Goal: Task Accomplishment & Management: Use online tool/utility

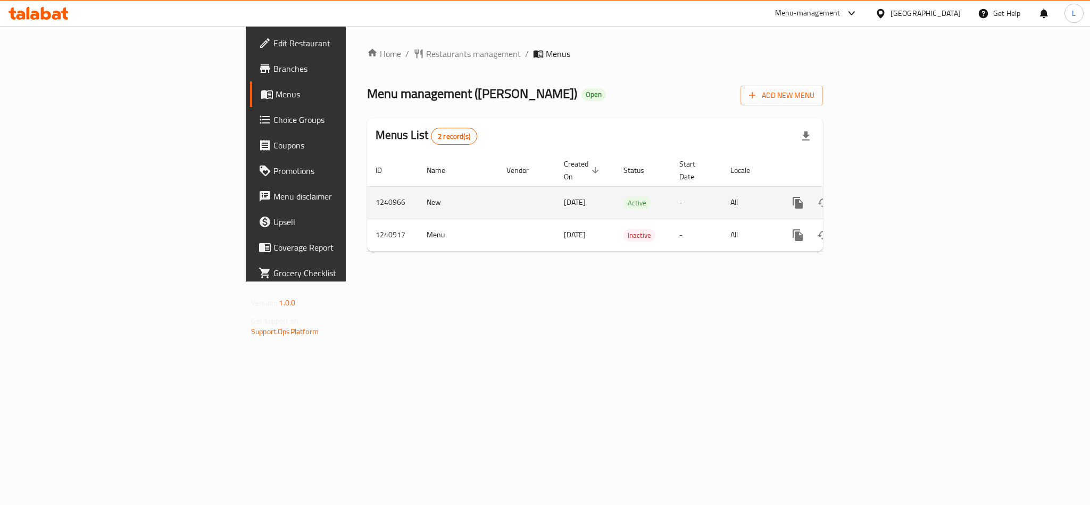
click at [887, 190] on link "enhanced table" at bounding box center [875, 203] width 26 height 26
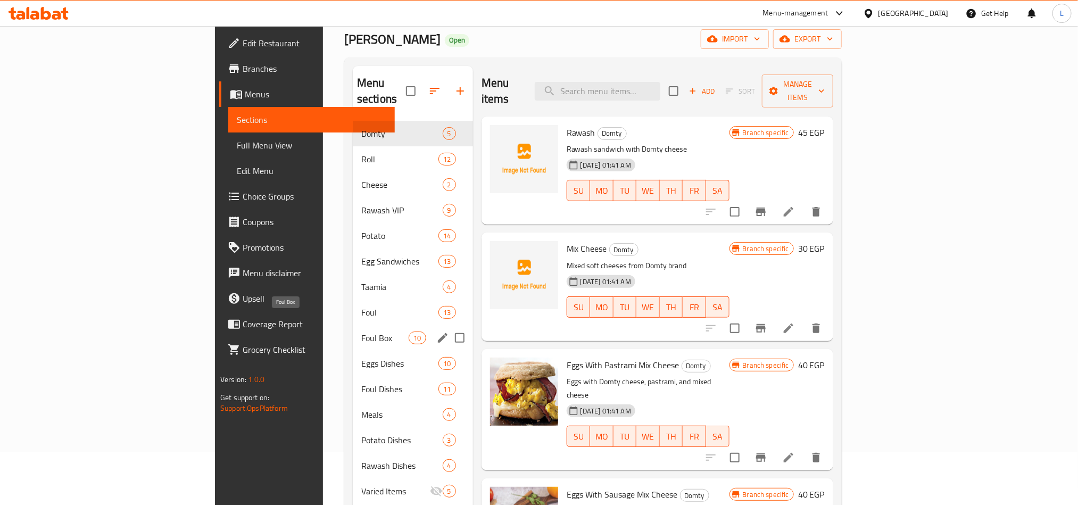
scroll to position [149, 0]
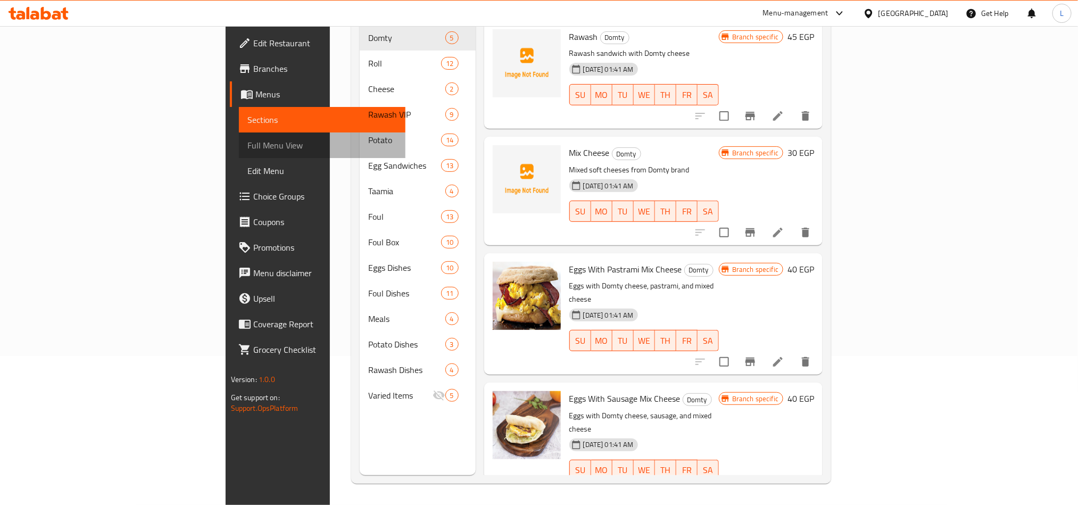
click at [247, 146] on span "Full Menu View" at bounding box center [321, 145] width 149 height 13
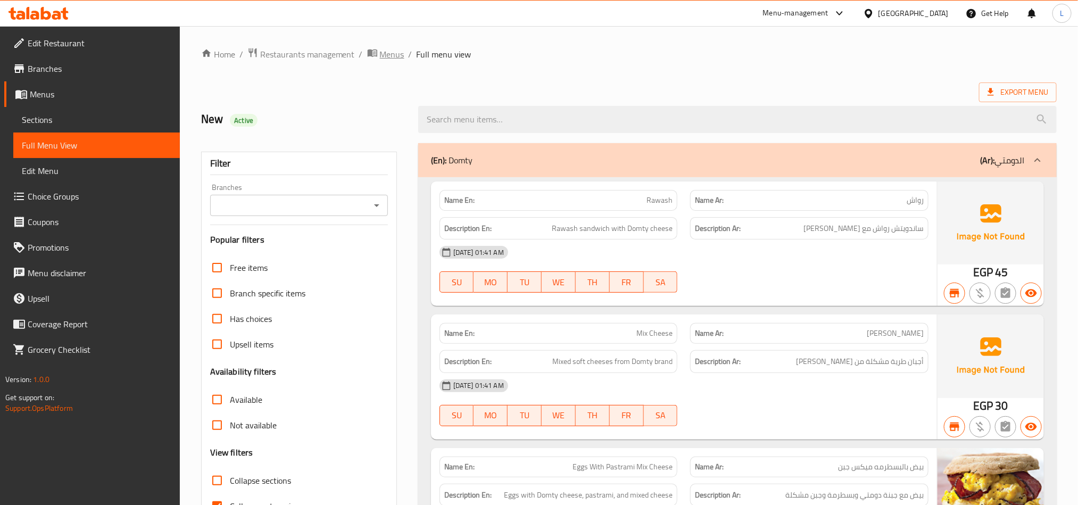
click at [392, 56] on span "Menus" at bounding box center [392, 54] width 24 height 13
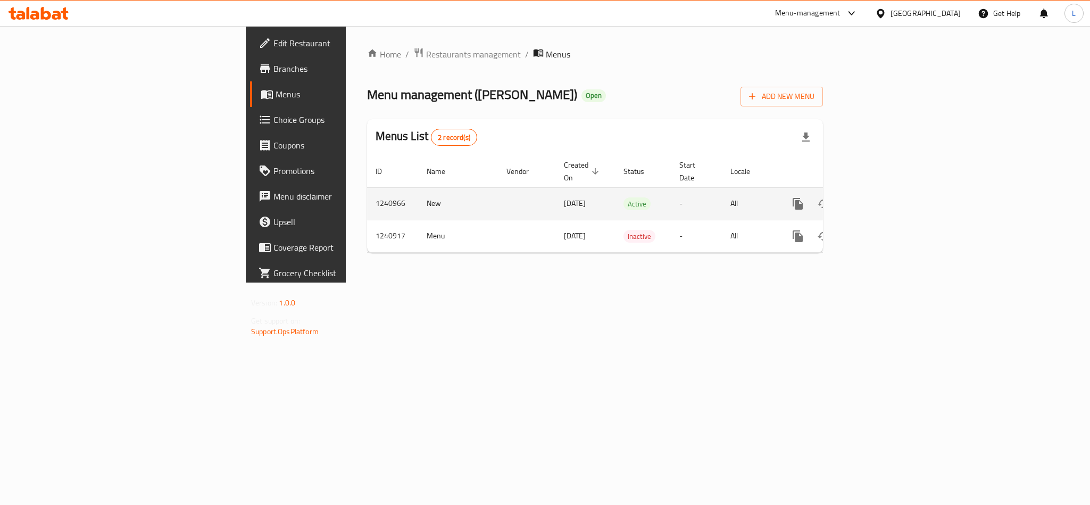
click at [881, 197] on icon "enhanced table" at bounding box center [874, 203] width 13 height 13
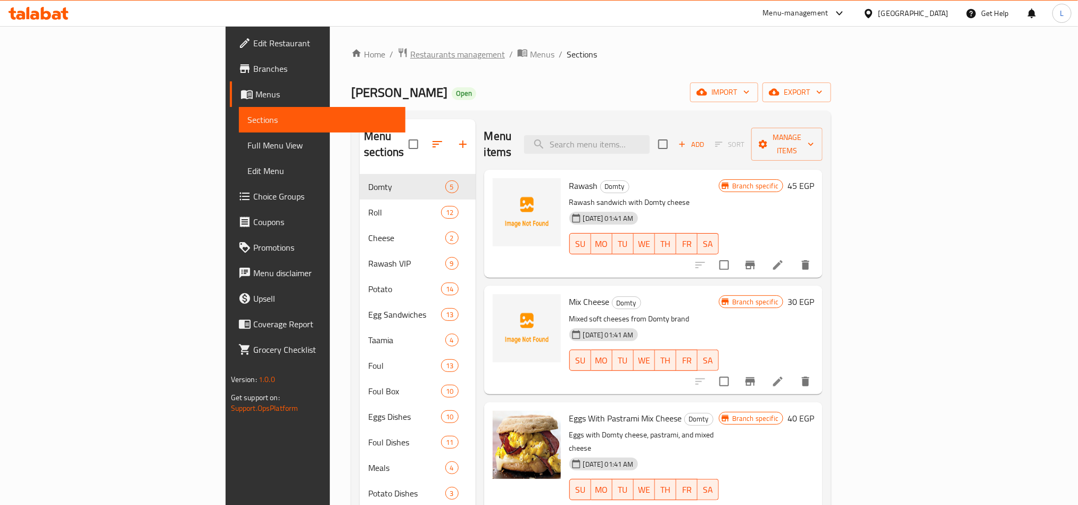
click at [410, 58] on span "Restaurants management" at bounding box center [457, 54] width 95 height 13
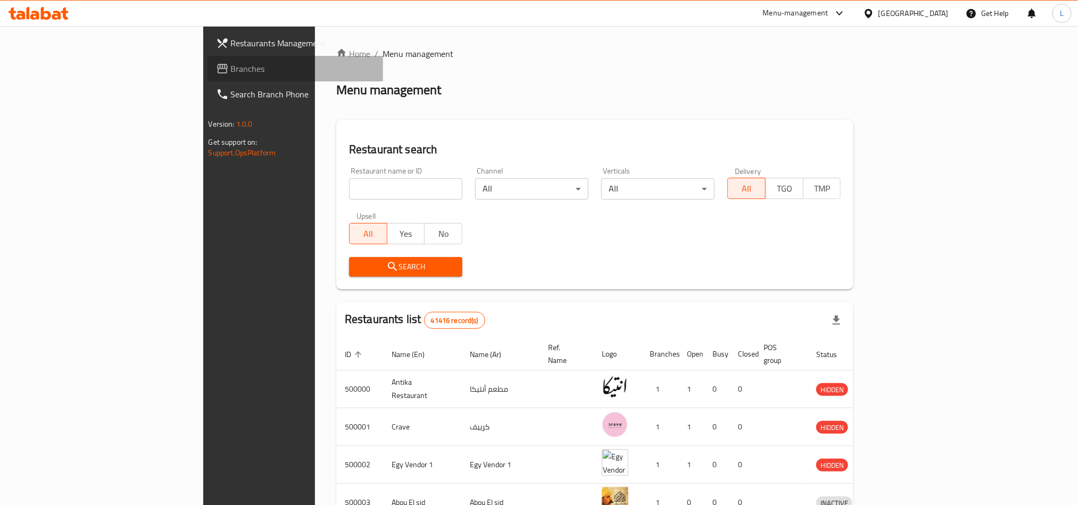
click at [231, 74] on span "Branches" at bounding box center [303, 68] width 144 height 13
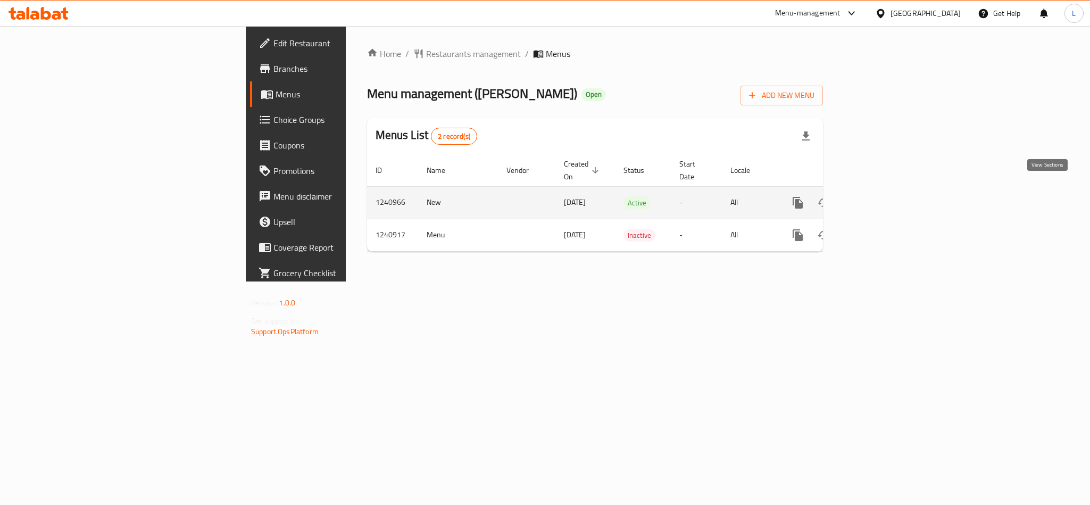
click at [881, 196] on icon "enhanced table" at bounding box center [874, 202] width 13 height 13
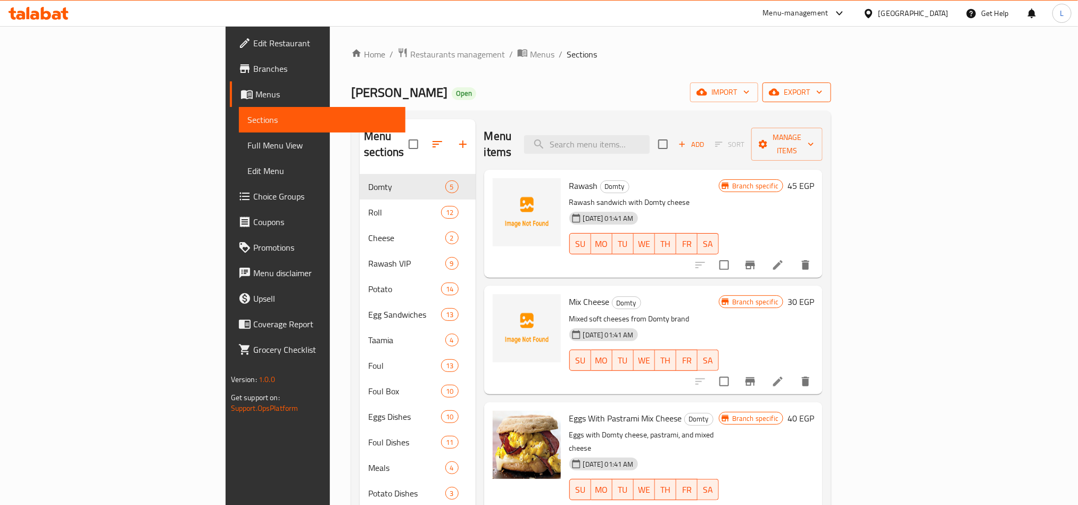
click at [822, 92] on span "export" at bounding box center [797, 92] width 52 height 13
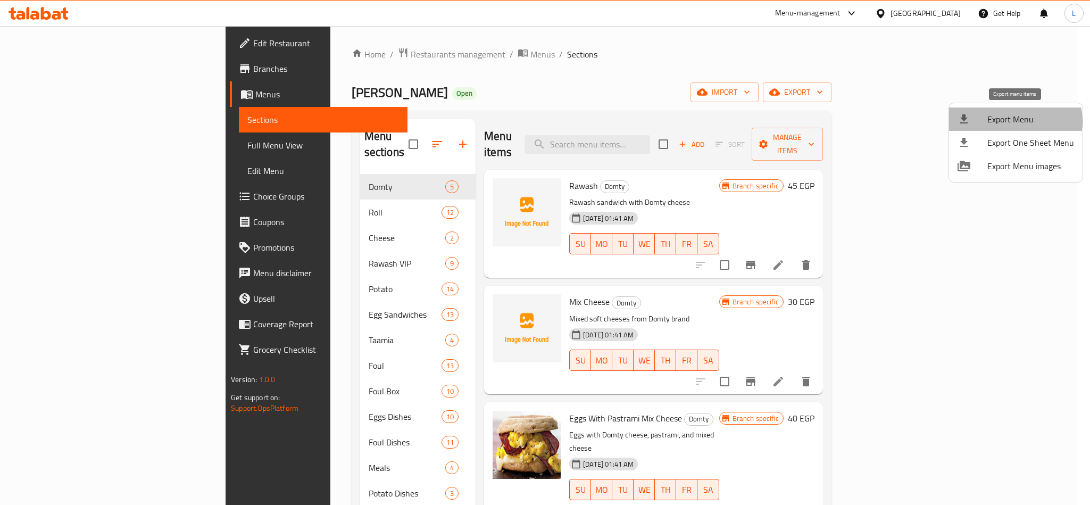
click at [1013, 121] on span "Export Menu" at bounding box center [1030, 119] width 87 height 13
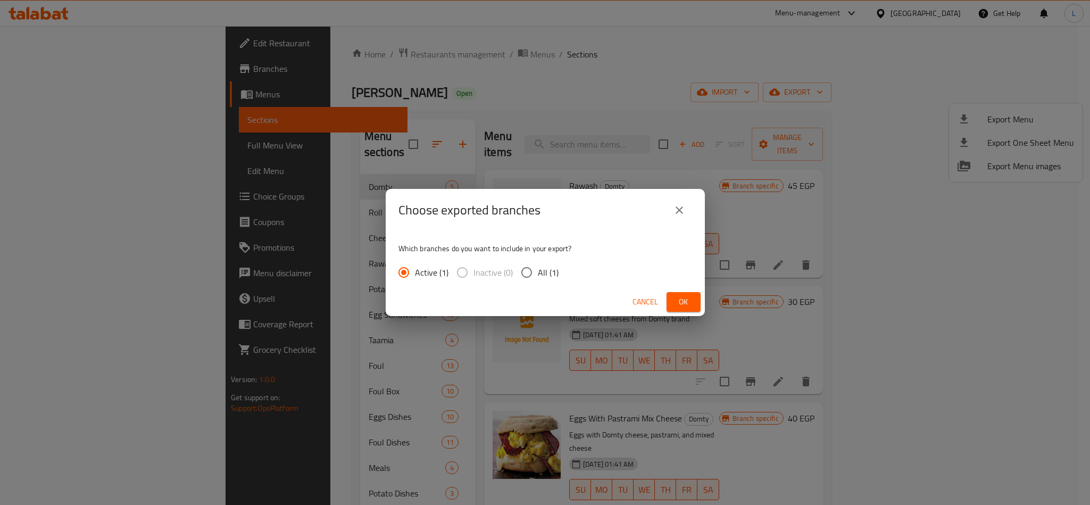
click at [529, 275] on input "All (1)" at bounding box center [527, 272] width 22 height 22
radio input "true"
click at [685, 308] on span "Ok" at bounding box center [683, 301] width 17 height 13
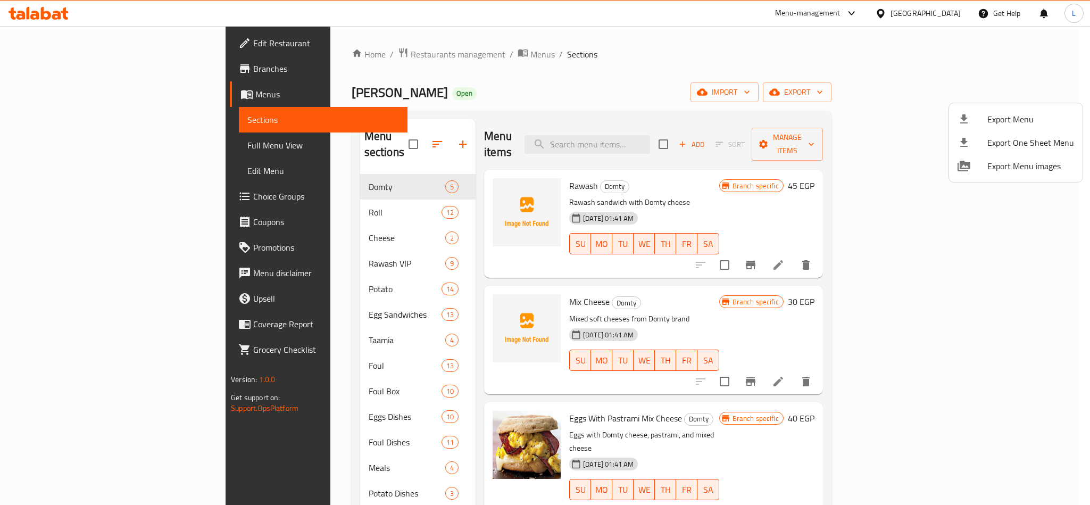
click at [325, 56] on div at bounding box center [545, 252] width 1090 height 505
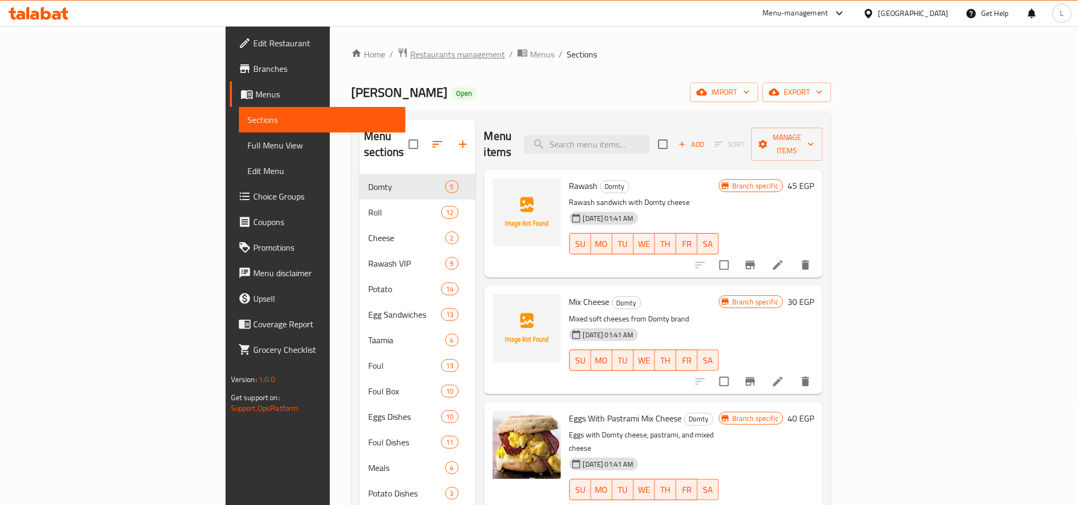
click at [410, 57] on span "Restaurants management" at bounding box center [457, 54] width 95 height 13
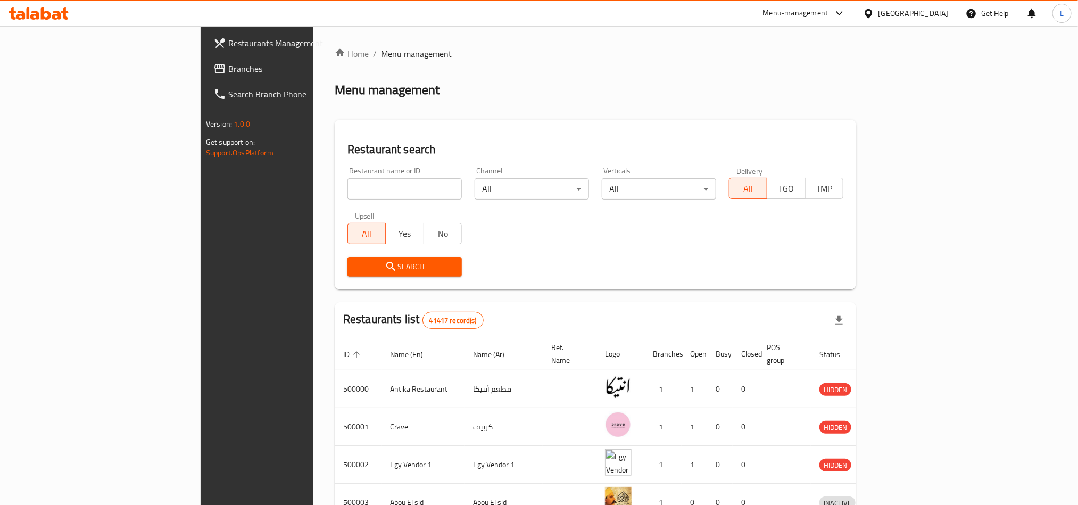
click at [878, 18] on div at bounding box center [870, 13] width 15 height 12
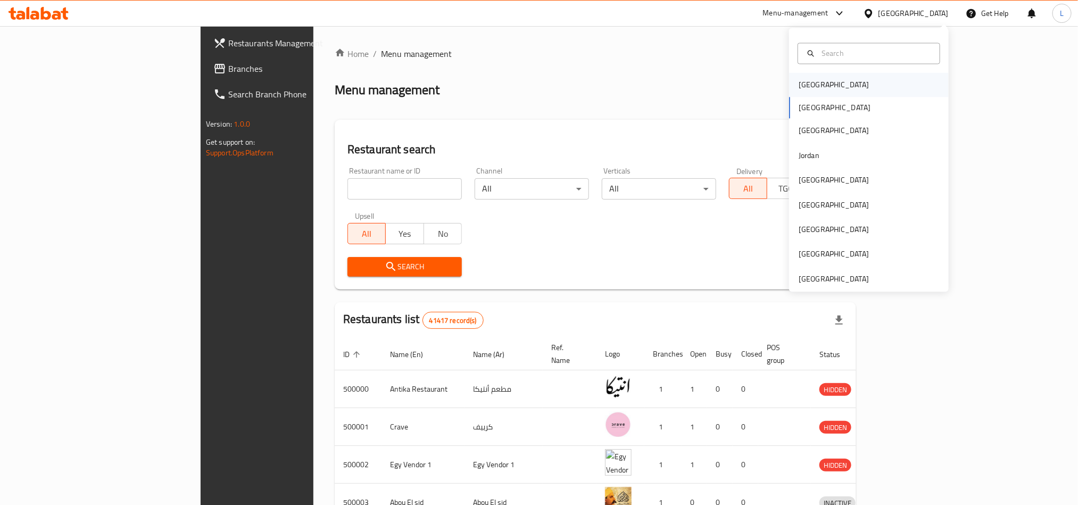
click at [852, 85] on div "[GEOGRAPHIC_DATA]" at bounding box center [869, 85] width 160 height 24
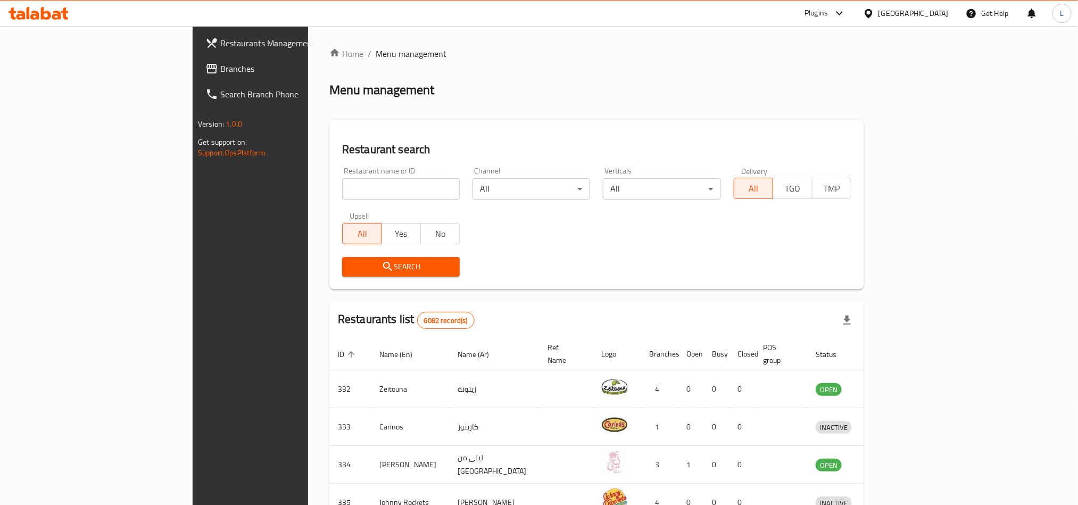
click at [197, 82] on link "Search Branch Phone" at bounding box center [285, 94] width 176 height 26
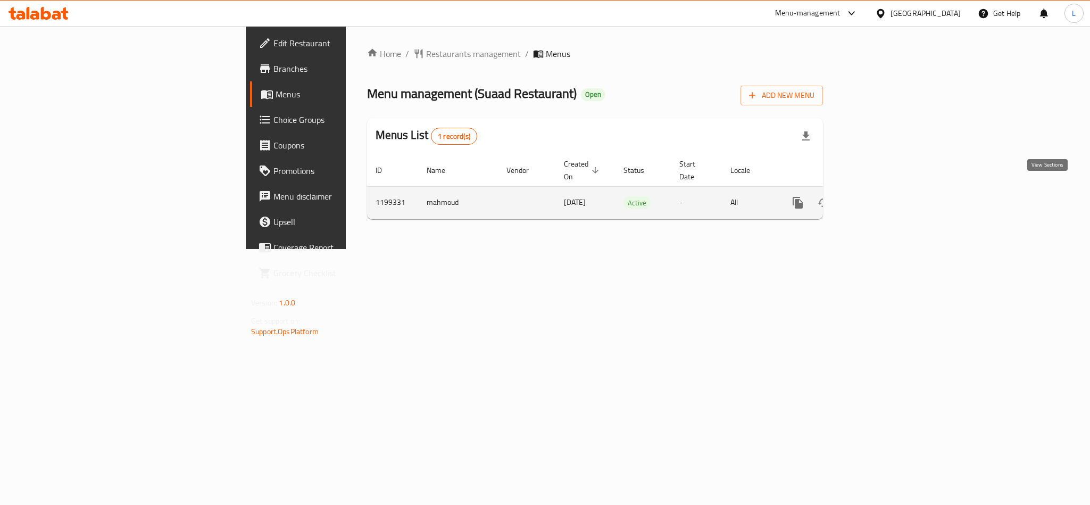
click at [881, 196] on icon "enhanced table" at bounding box center [874, 202] width 13 height 13
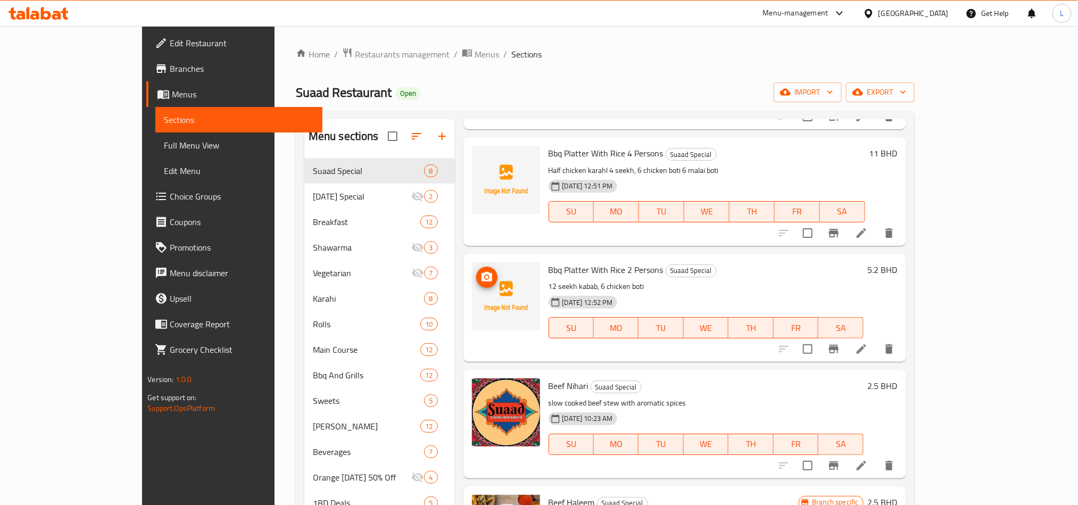
scroll to position [451, 0]
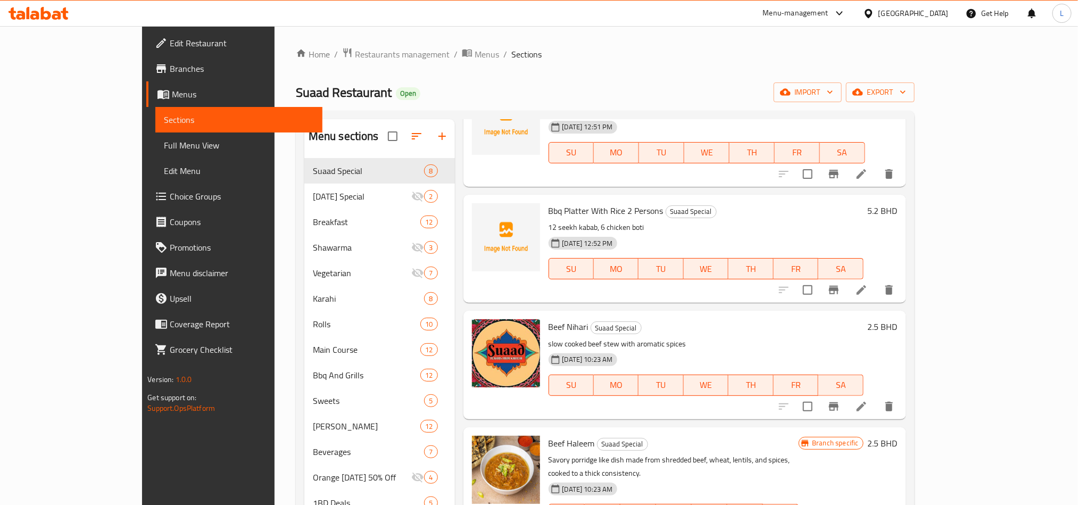
click at [164, 142] on span "Full Menu View" at bounding box center [238, 145] width 149 height 13
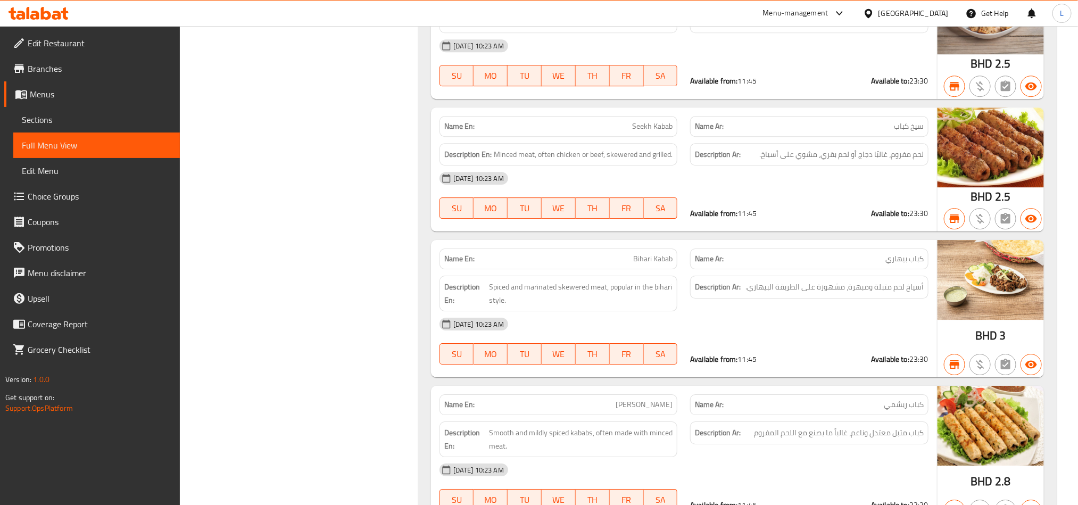
scroll to position [10374, 0]
